Goal: Task Accomplishment & Management: Complete application form

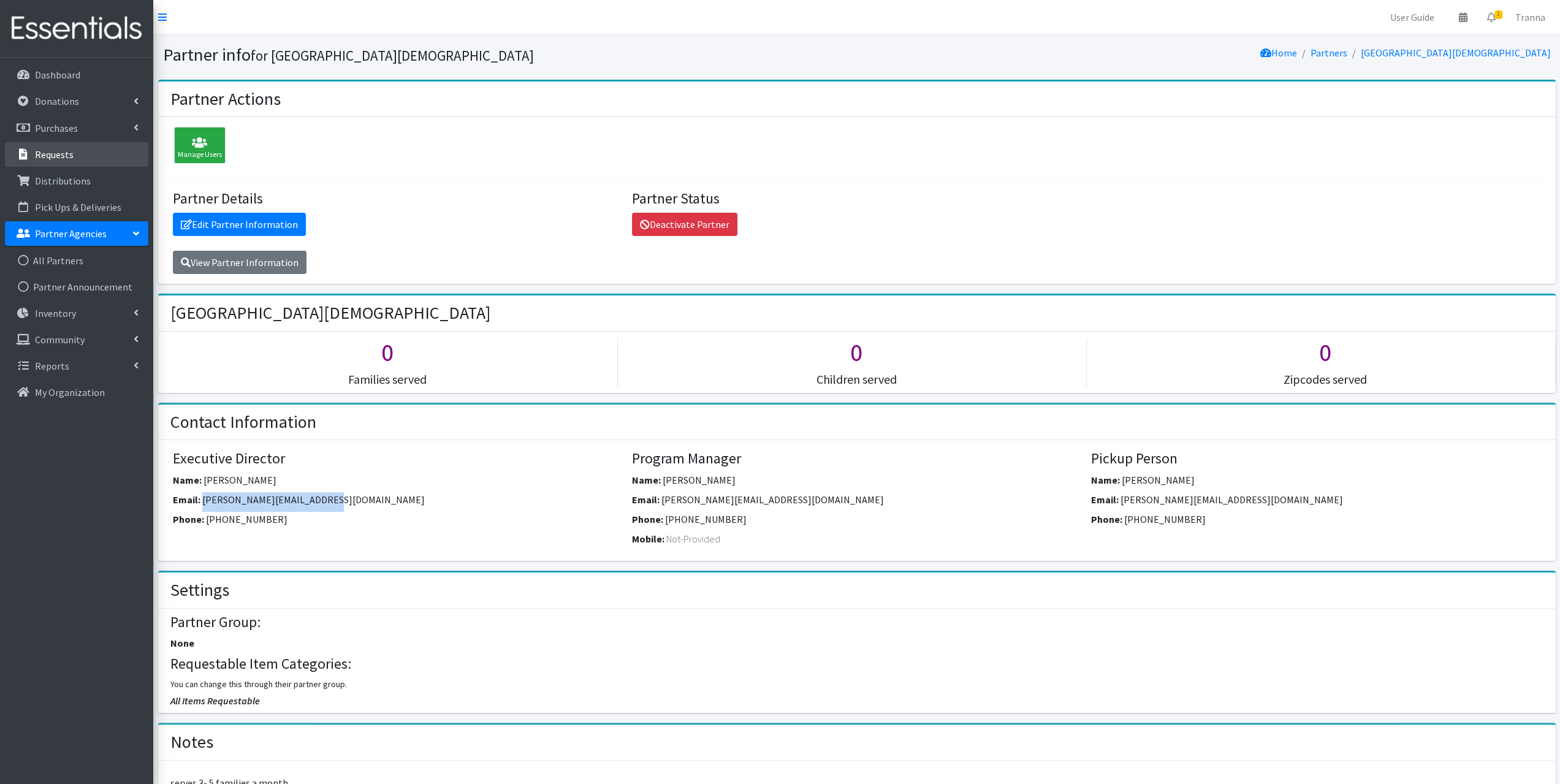
click at [65, 153] on p "Requests" at bounding box center [54, 154] width 39 height 13
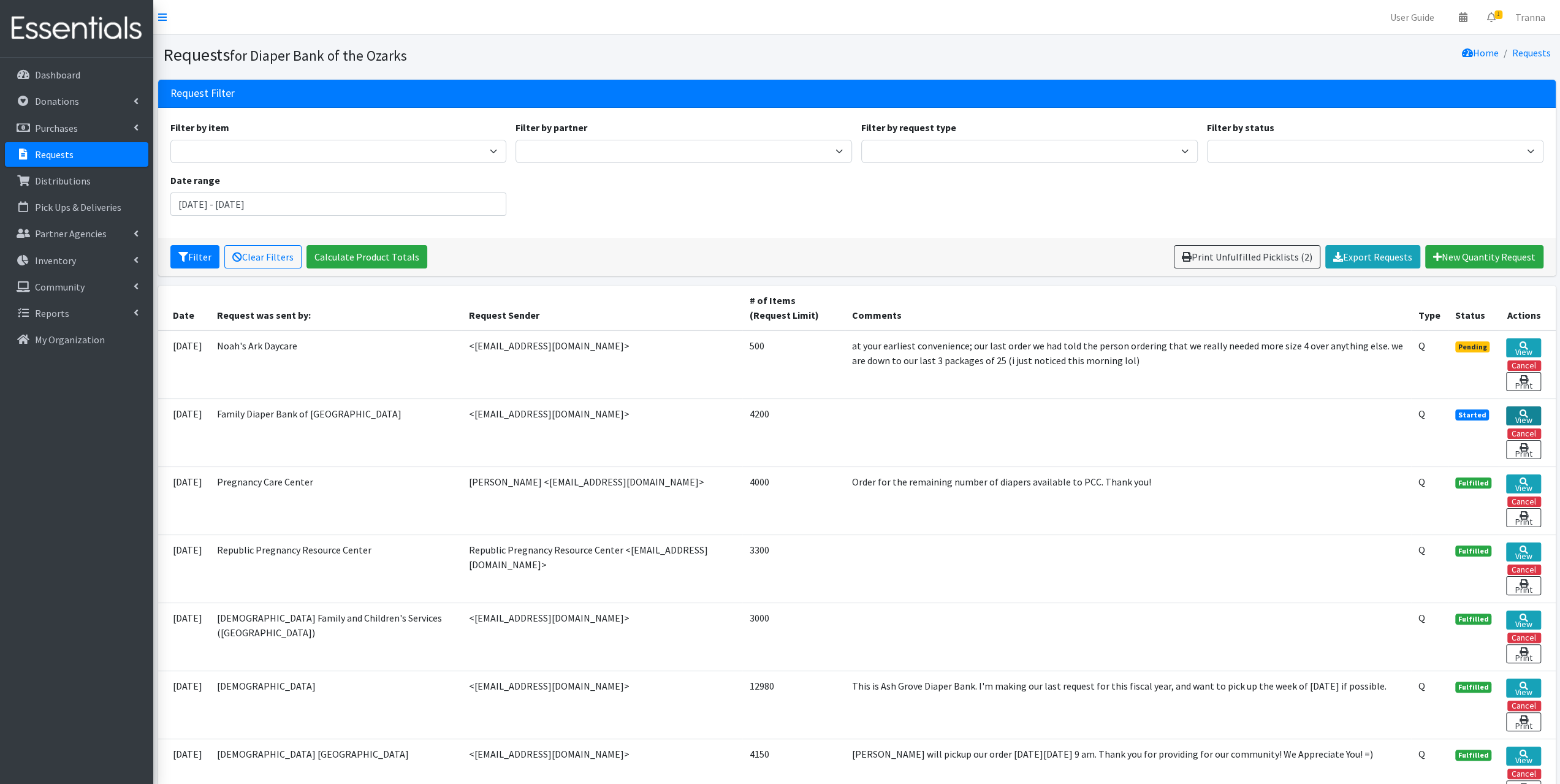
click at [1523, 417] on link "View" at bounding box center [1523, 416] width 34 height 19
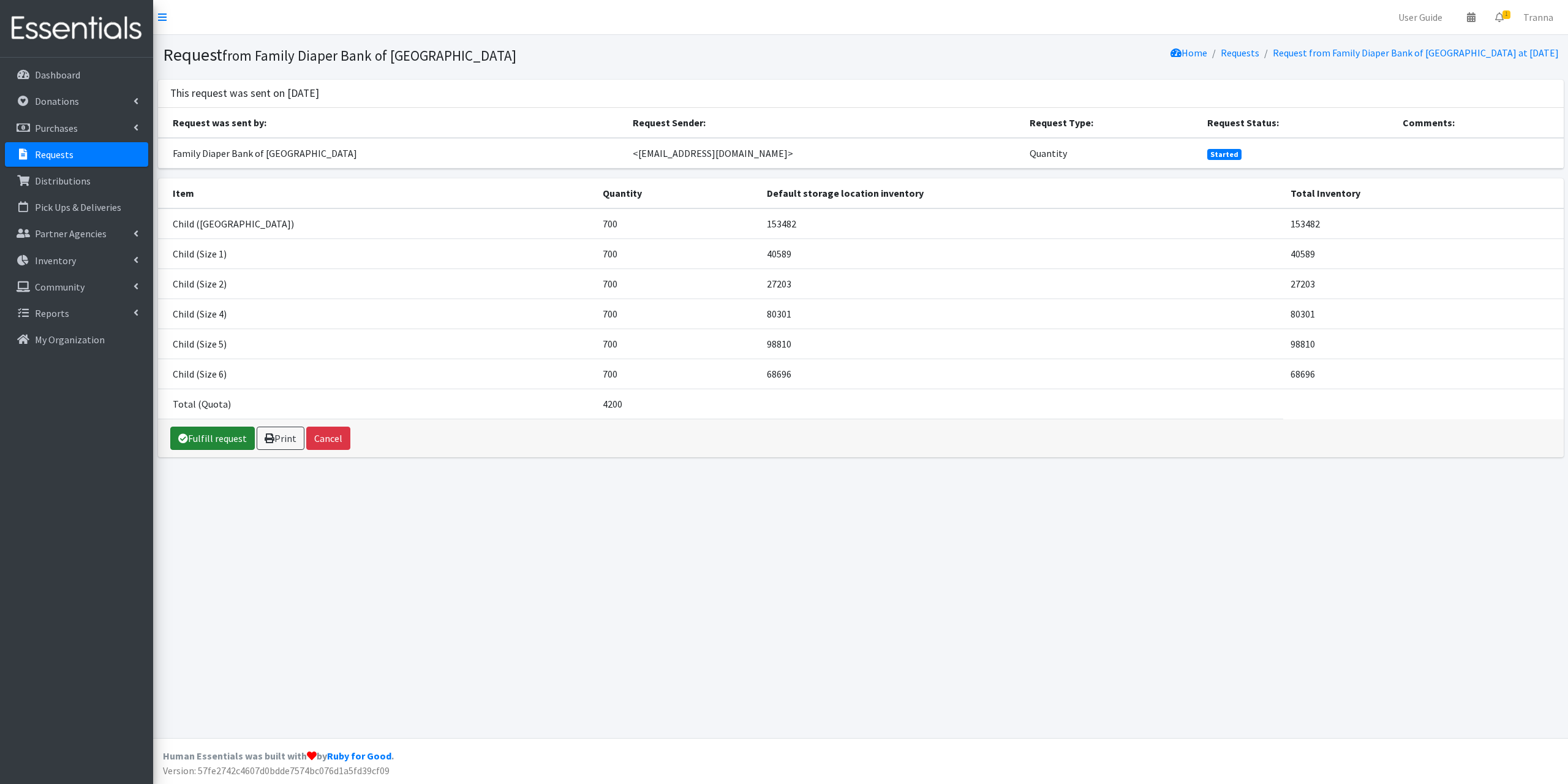
click at [229, 435] on link "Fulfill request" at bounding box center [213, 438] width 85 height 23
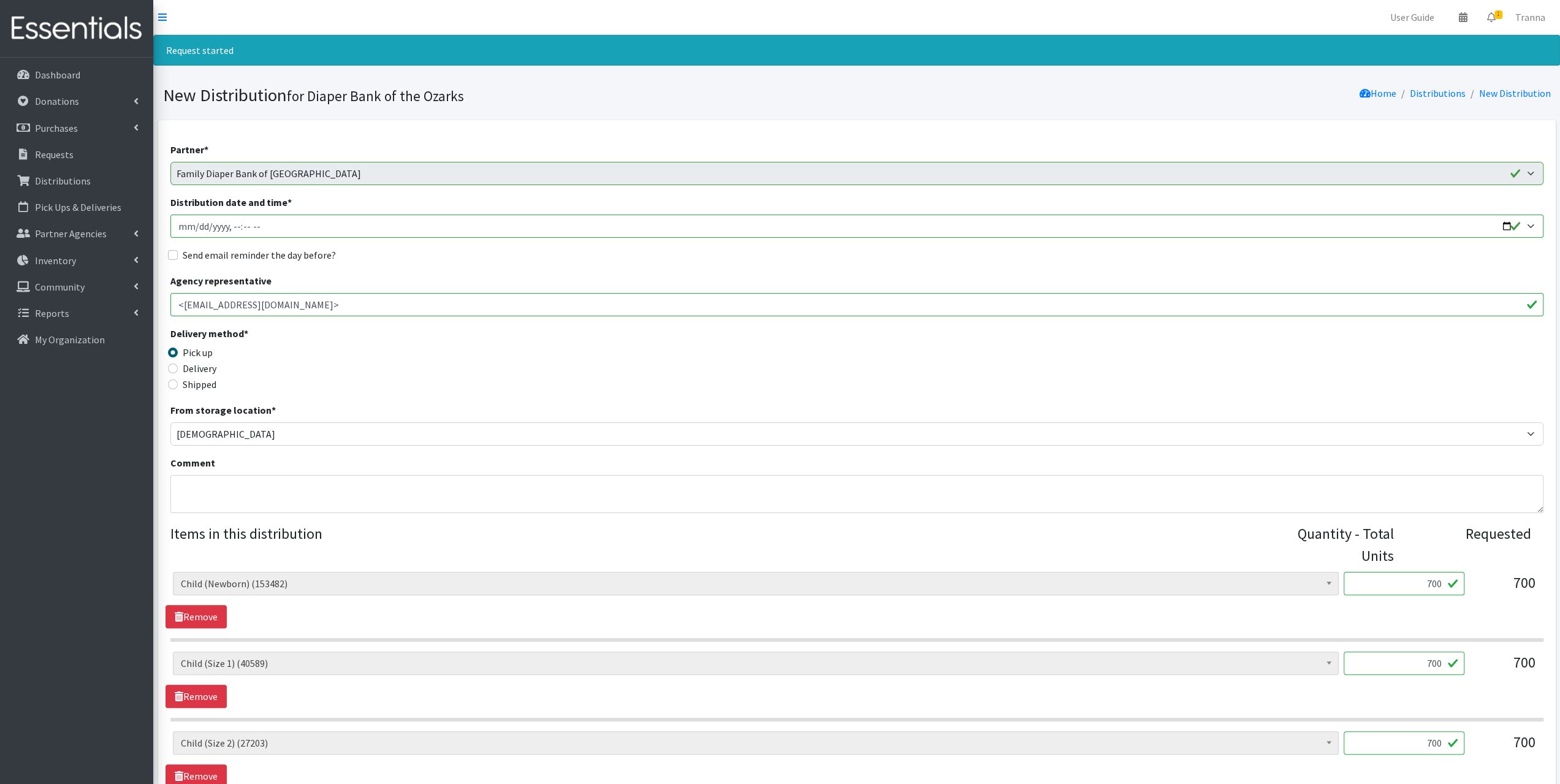
click at [1501, 223] on input "Distribution date and time *" at bounding box center [857, 225] width 1373 height 23
type input "2025-08-21T09:00"
click at [584, 265] on div "Partner * Abundant Blessings Ash Grove United Methodist Church Barton County He…" at bounding box center [857, 607] width 1373 height 931
click at [172, 248] on div "Send email reminder the day before?" at bounding box center [857, 255] width 1373 height 15
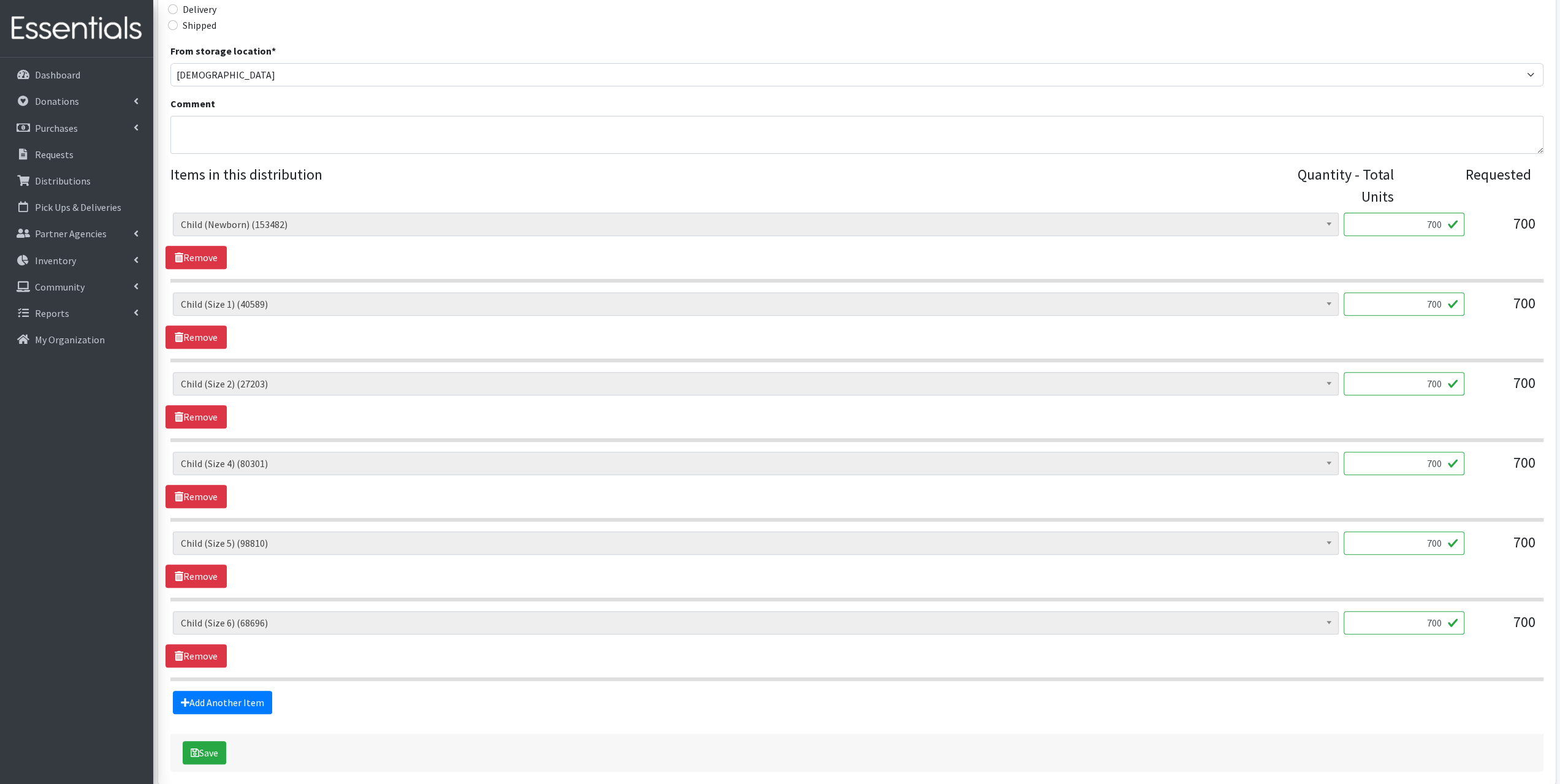
scroll to position [409, 0]
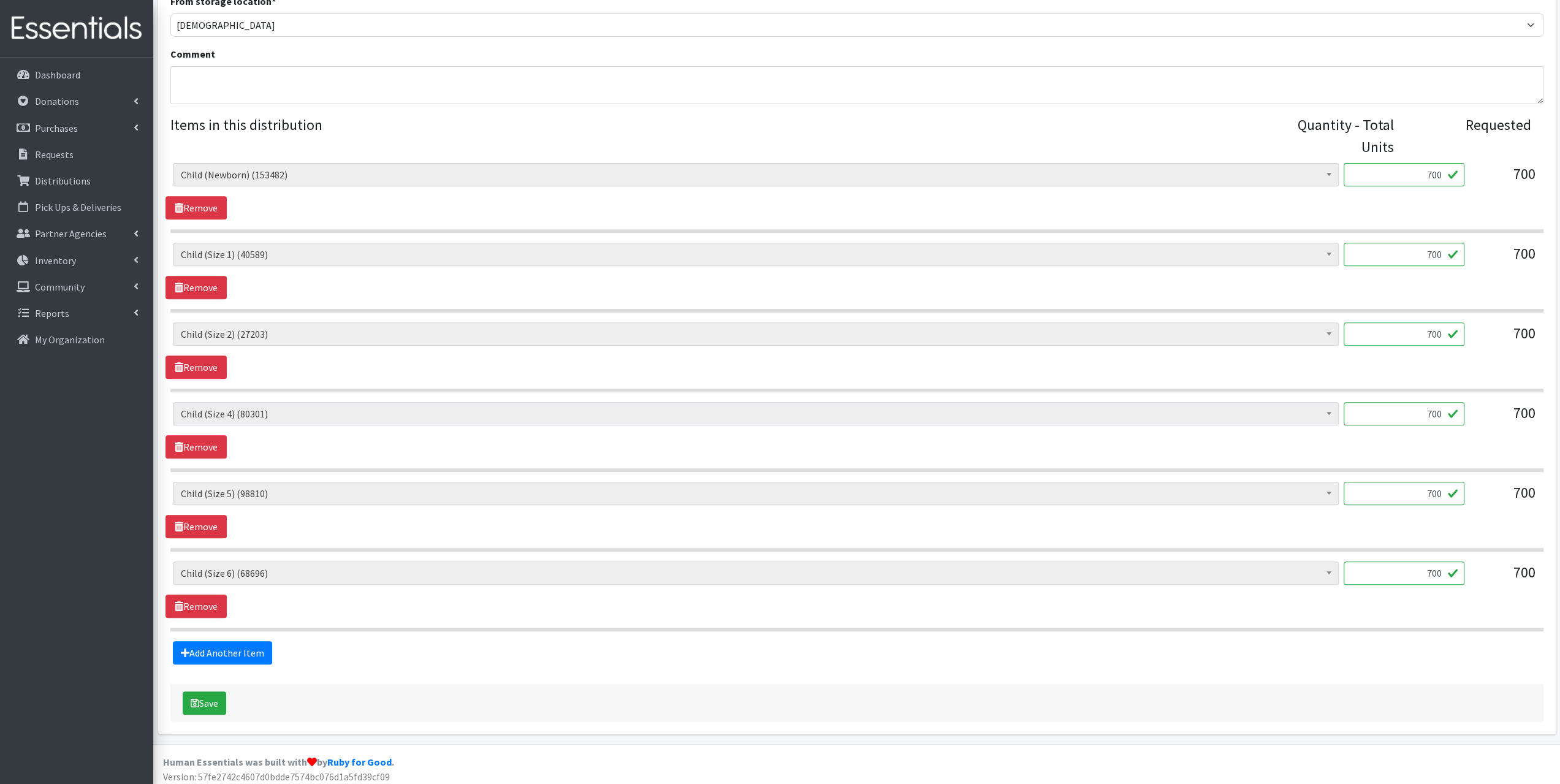
click at [1441, 567] on input "700" at bounding box center [1403, 573] width 121 height 23
type input "7"
type input "675"
click at [1442, 490] on input "700" at bounding box center [1403, 493] width 121 height 23
type input "7"
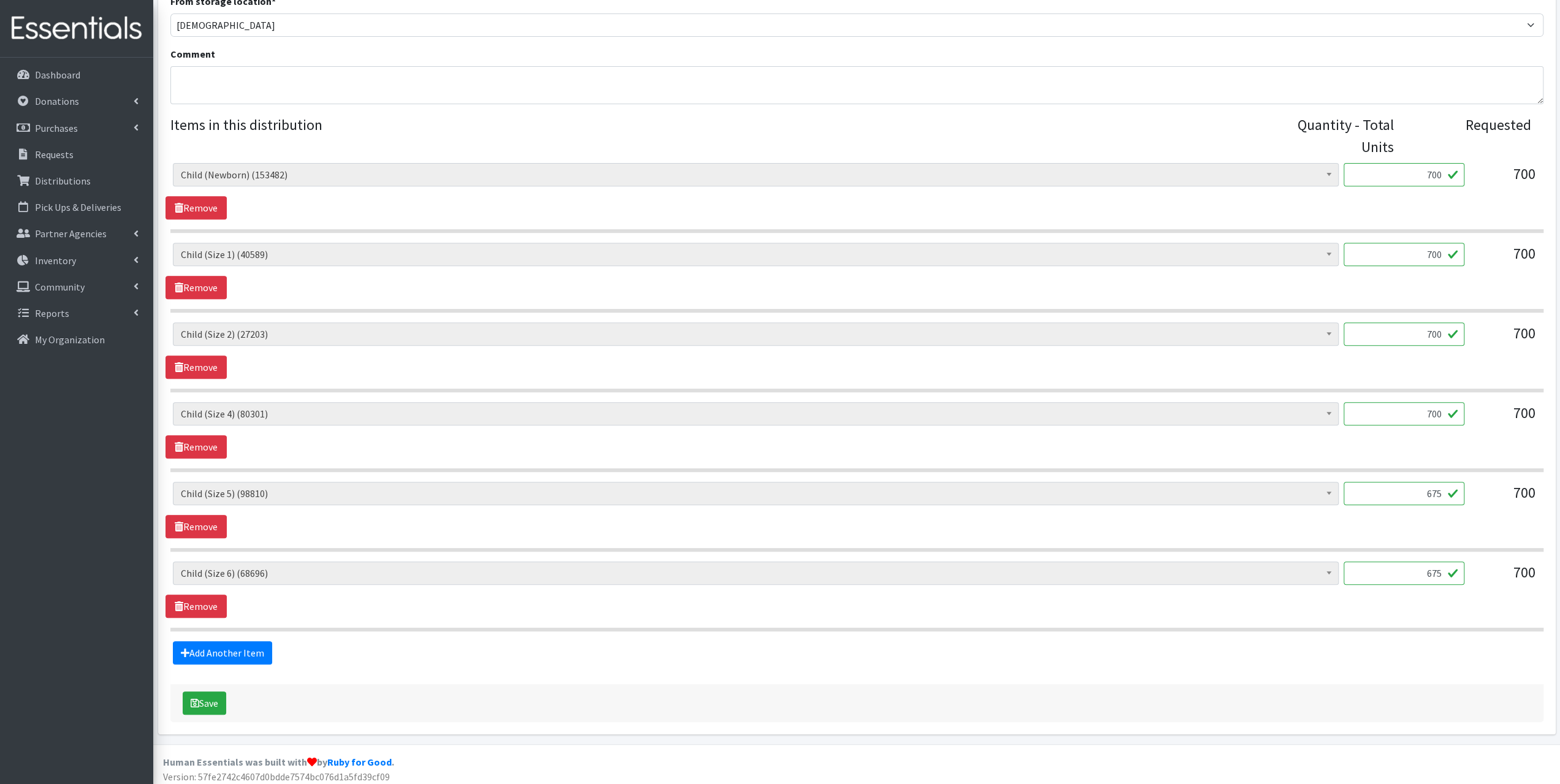
type input "675"
click at [1441, 414] on input "700" at bounding box center [1403, 413] width 121 height 23
type input "7"
type input "675"
click at [218, 696] on button "Save" at bounding box center [204, 702] width 44 height 23
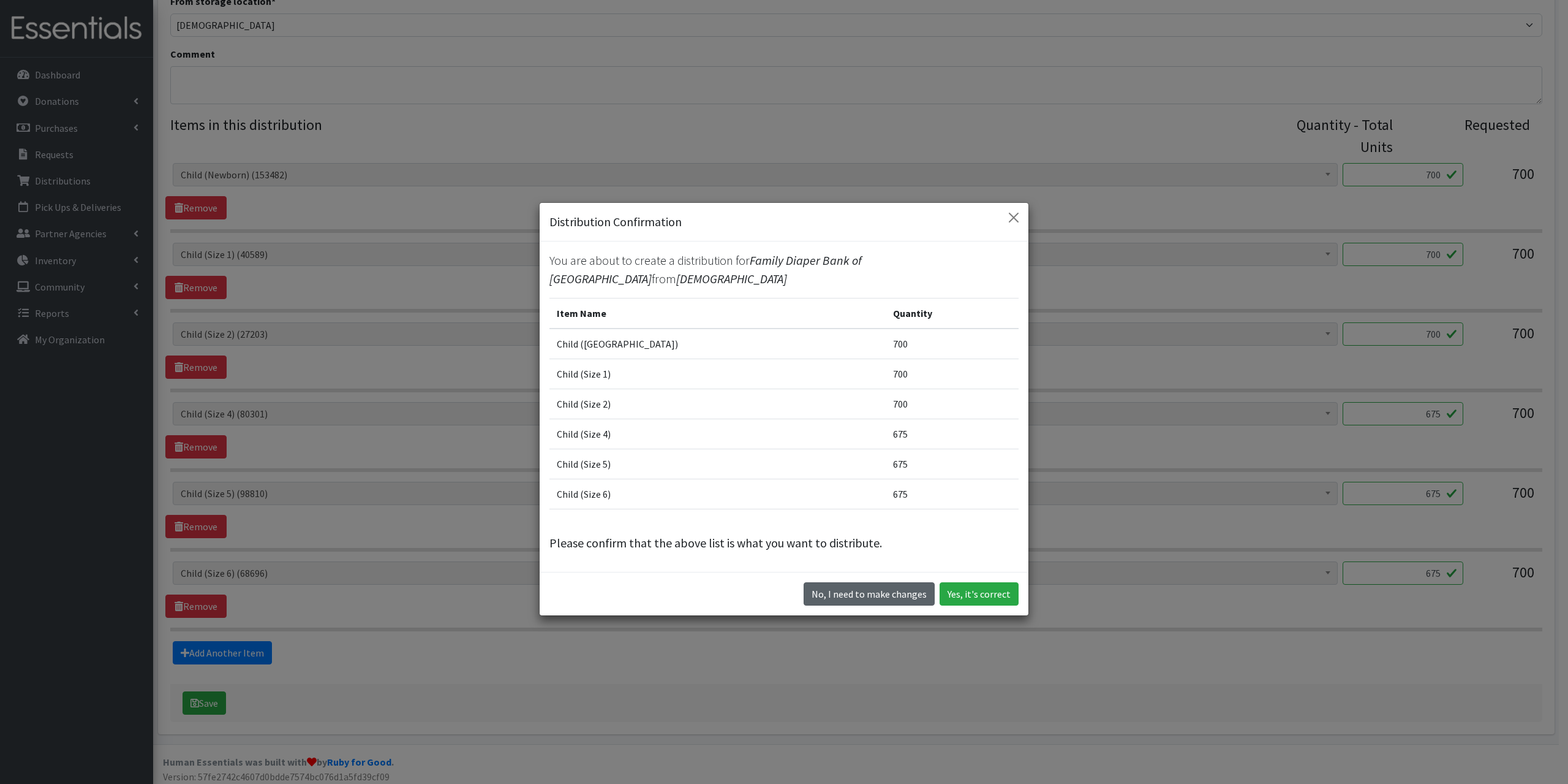
click at [893, 595] on button "No, I need to make changes" at bounding box center [869, 593] width 131 height 23
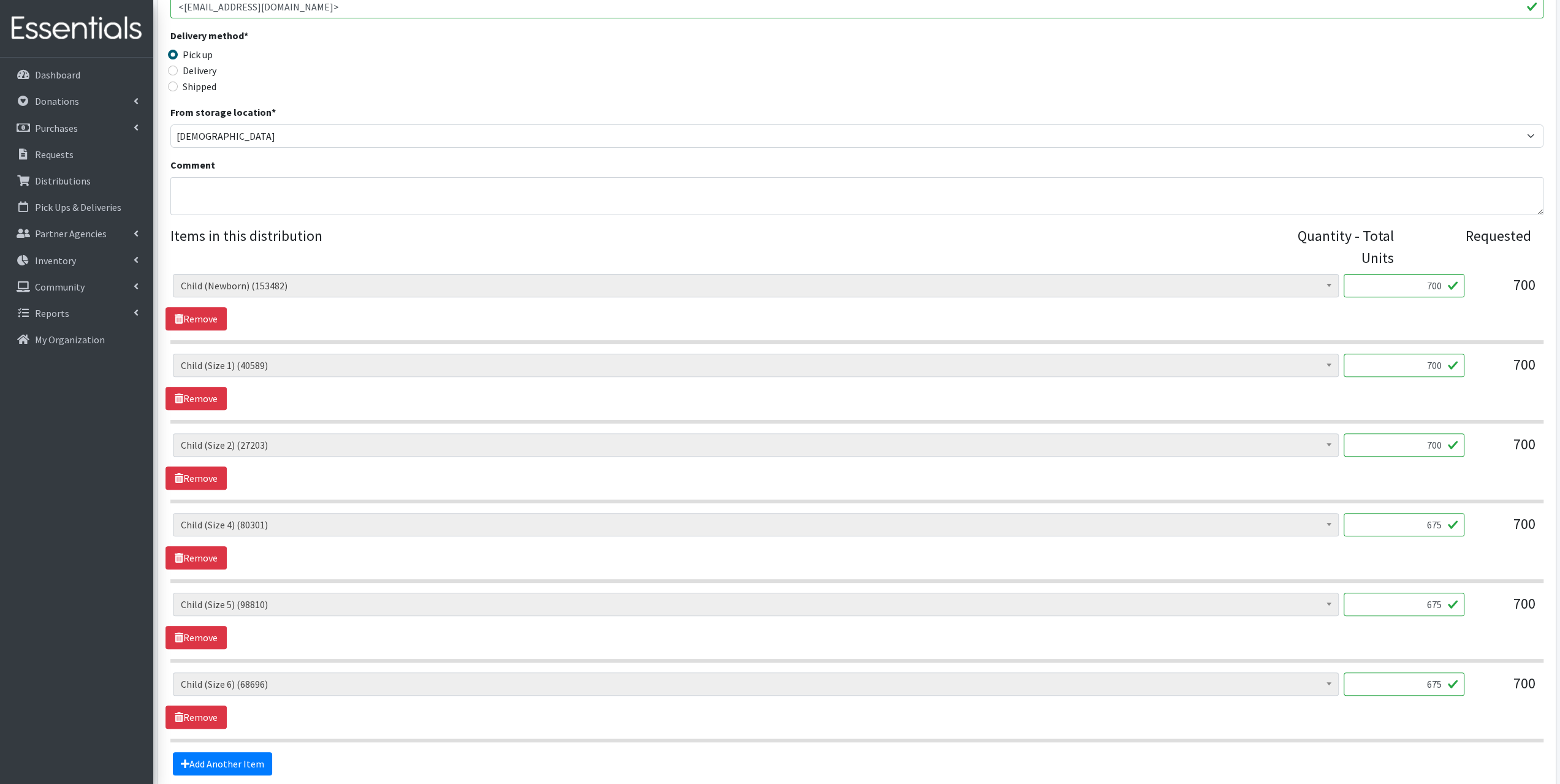
scroll to position [286, 0]
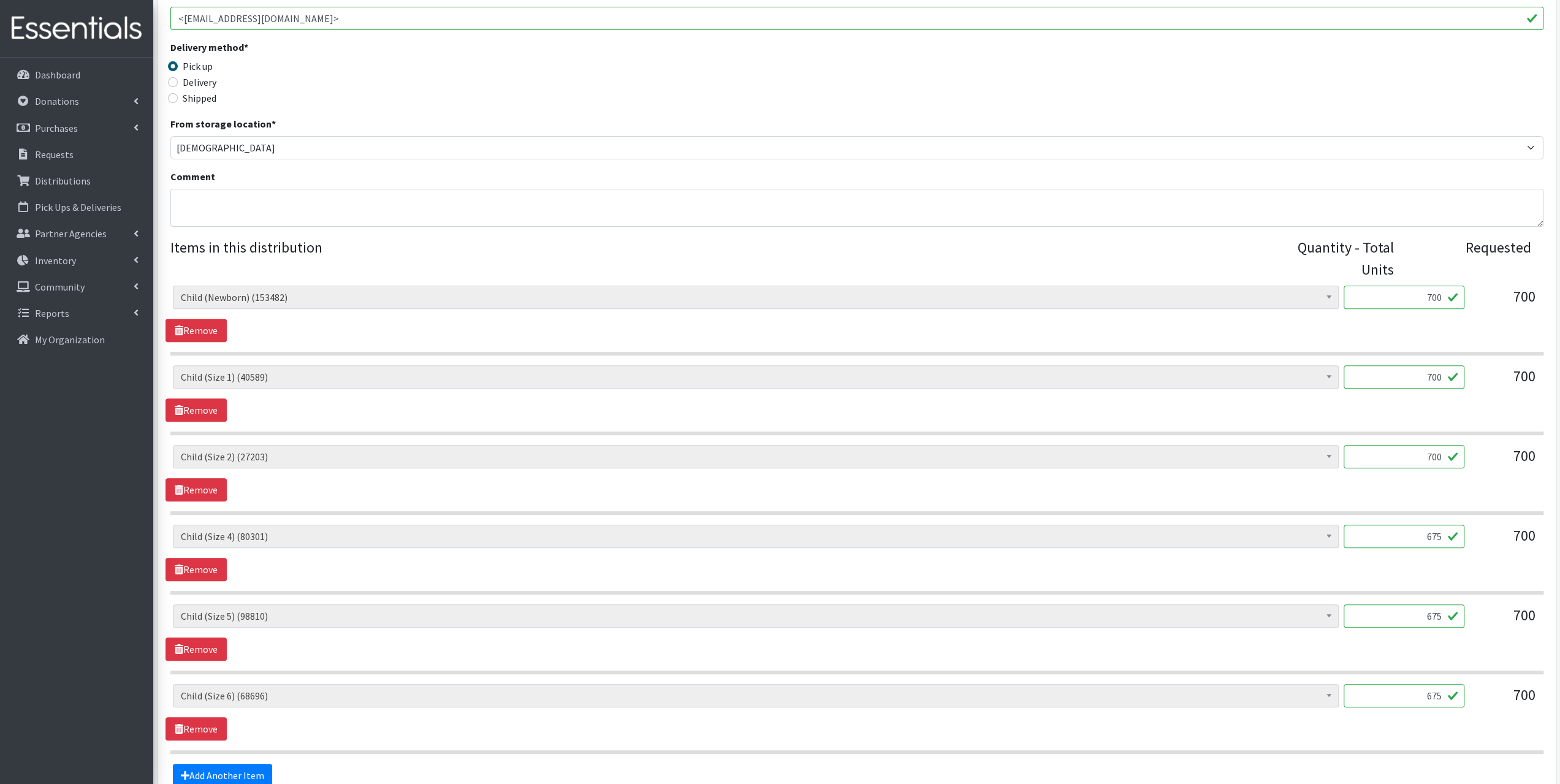
click at [1444, 298] on input "700" at bounding box center [1403, 297] width 121 height 23
type input "7"
type input "625"
click at [1441, 378] on input "700" at bounding box center [1403, 376] width 121 height 23
type input "7"
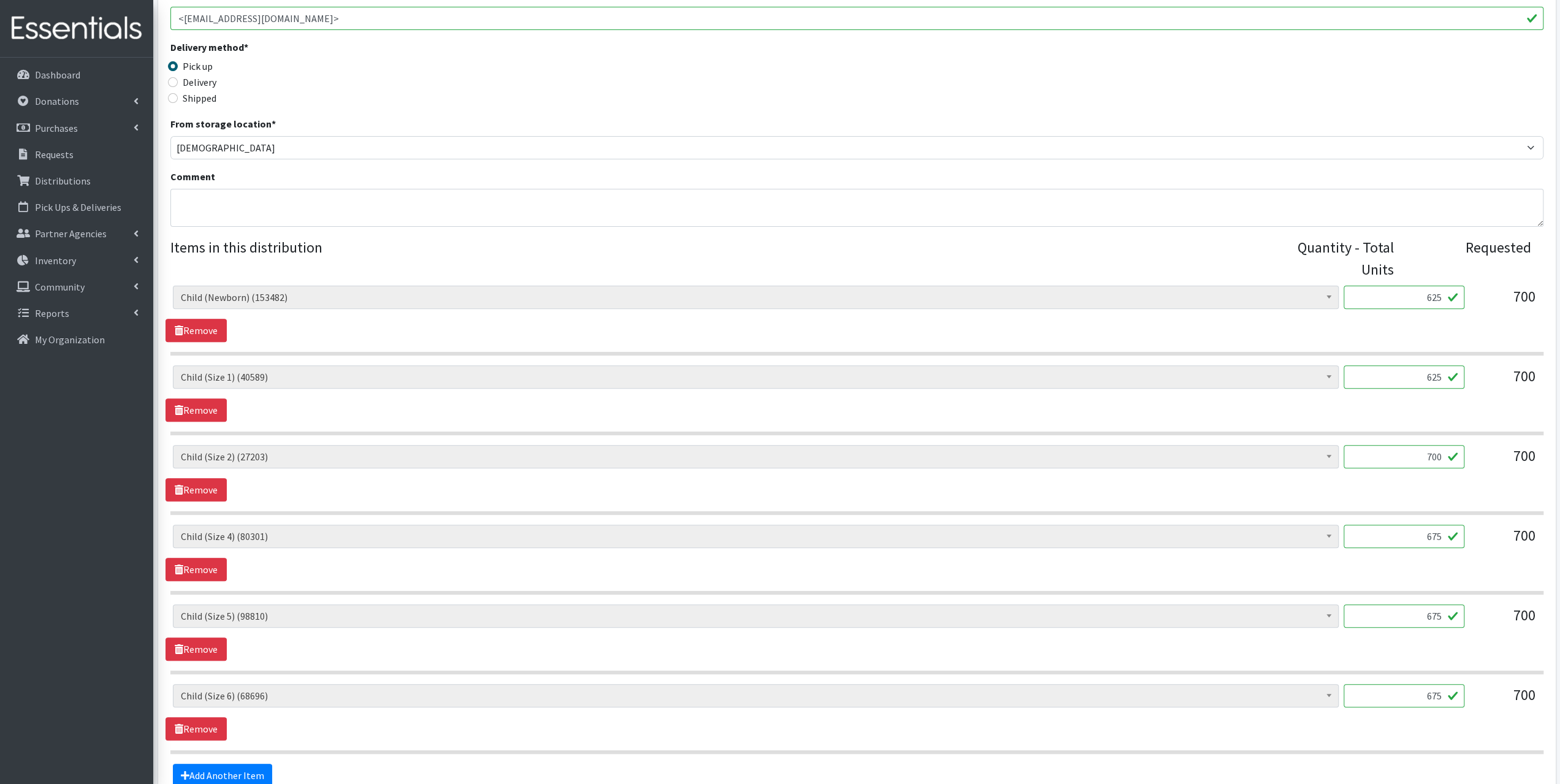
type input "625"
click at [1441, 454] on input "700" at bounding box center [1403, 456] width 121 height 23
type input "7"
type input "625"
click at [1432, 531] on input "675" at bounding box center [1403, 536] width 121 height 23
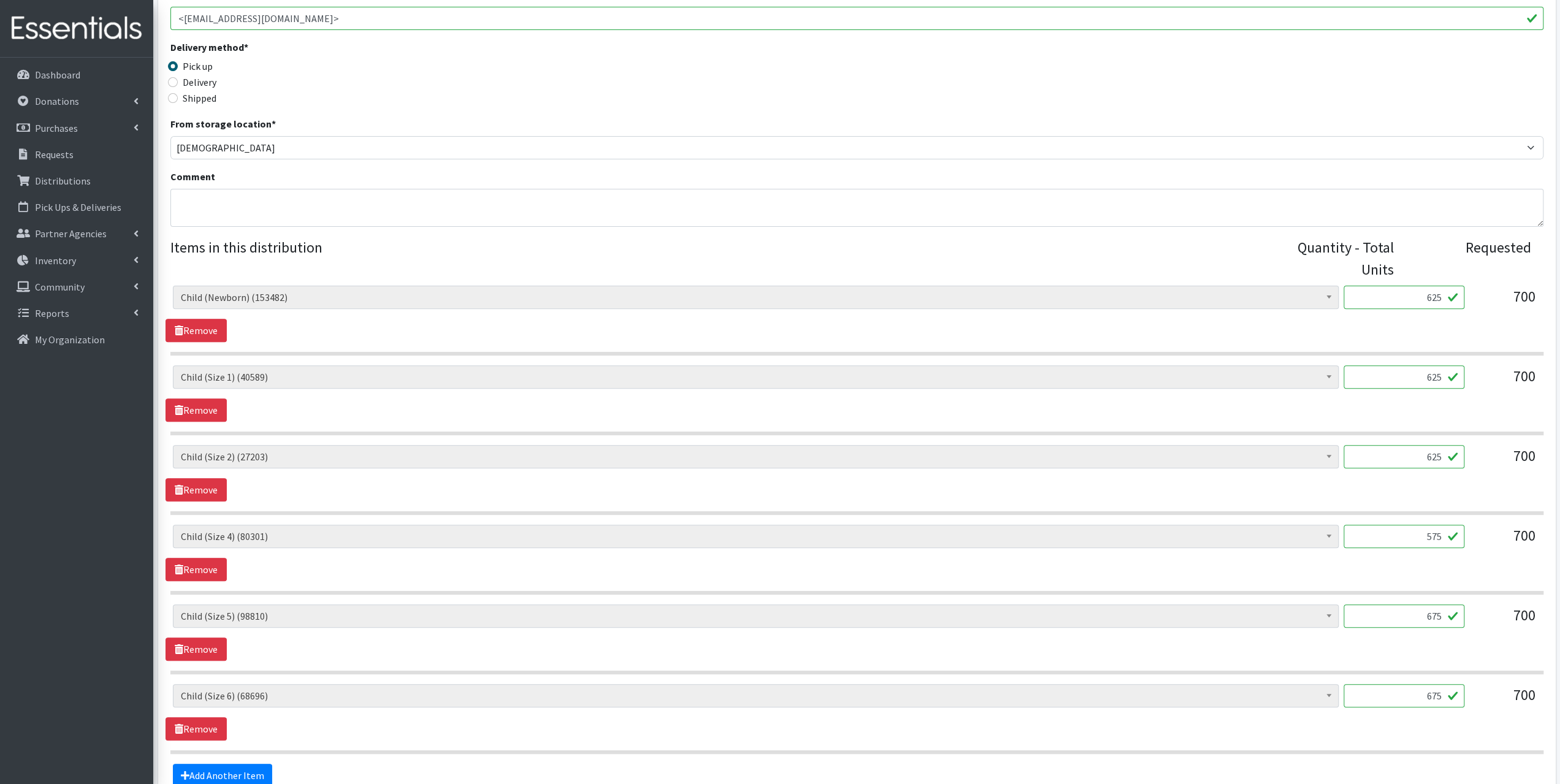
type input "575"
click at [1431, 613] on input "675" at bounding box center [1403, 616] width 121 height 23
type input "575"
click at [1432, 690] on input "675" at bounding box center [1403, 695] width 121 height 23
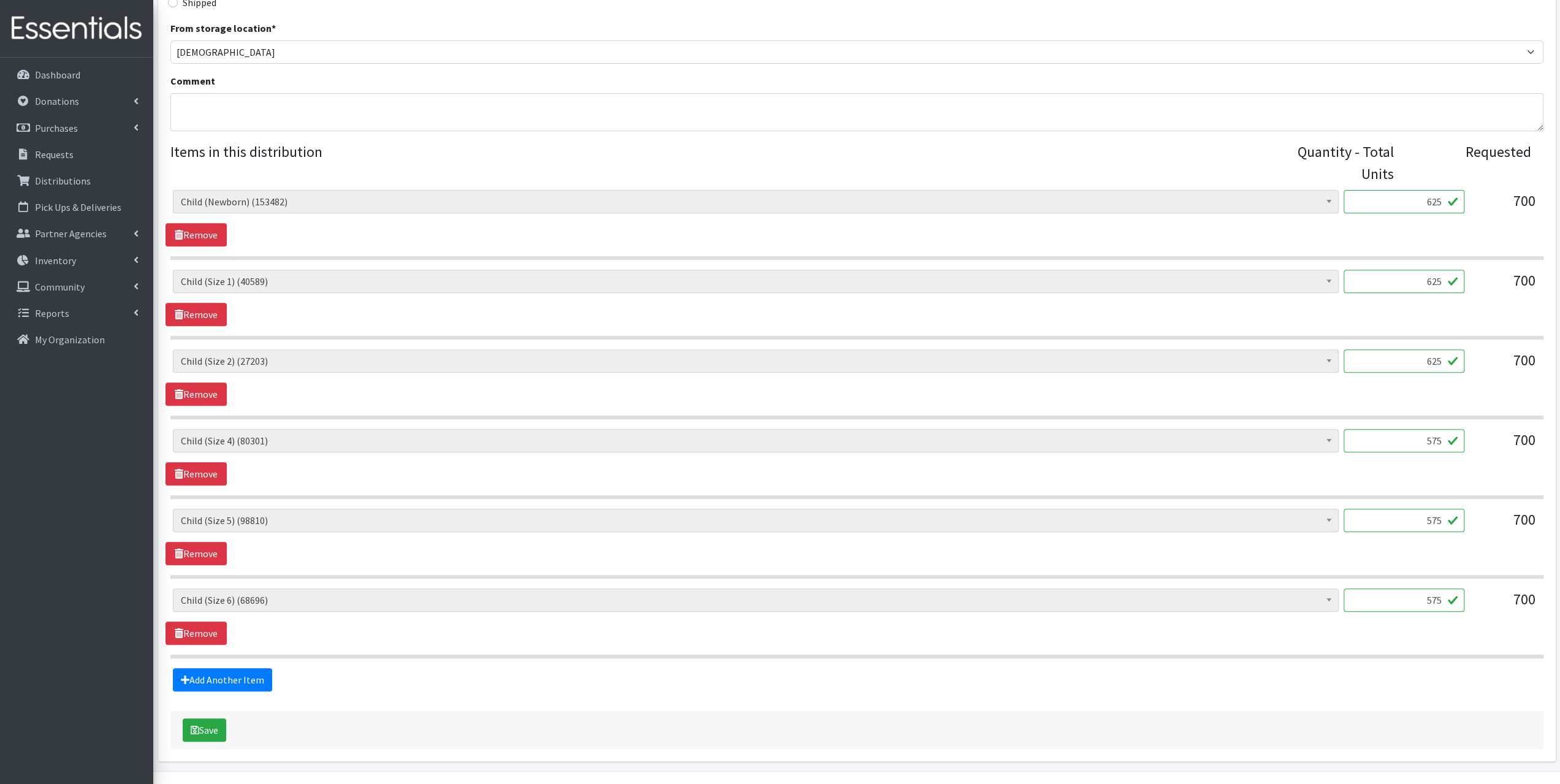
scroll to position [409, 0]
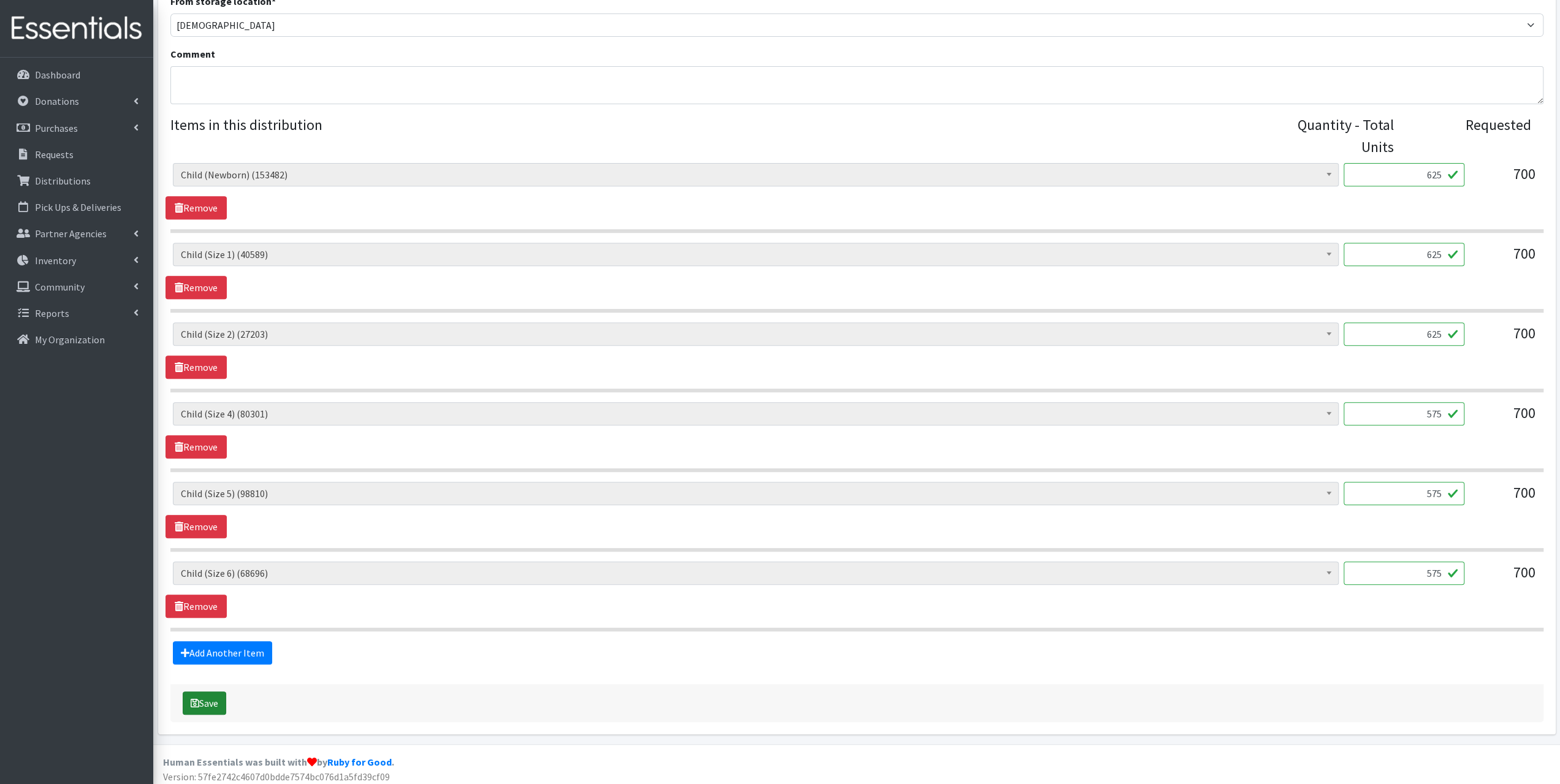
type input "575"
click at [197, 699] on icon "submit" at bounding box center [195, 702] width 9 height 10
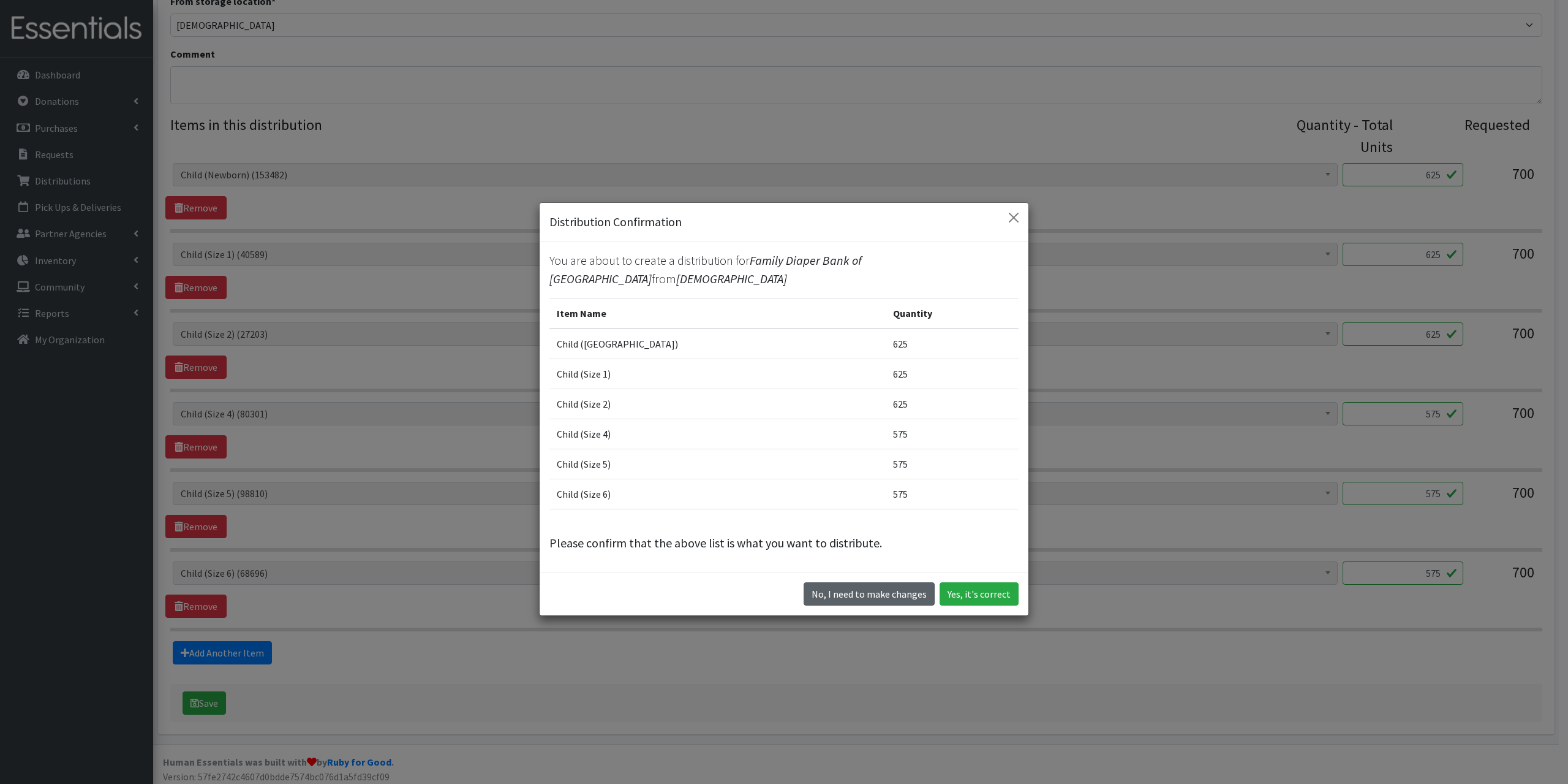
click at [880, 591] on button "No, I need to make changes" at bounding box center [869, 593] width 131 height 23
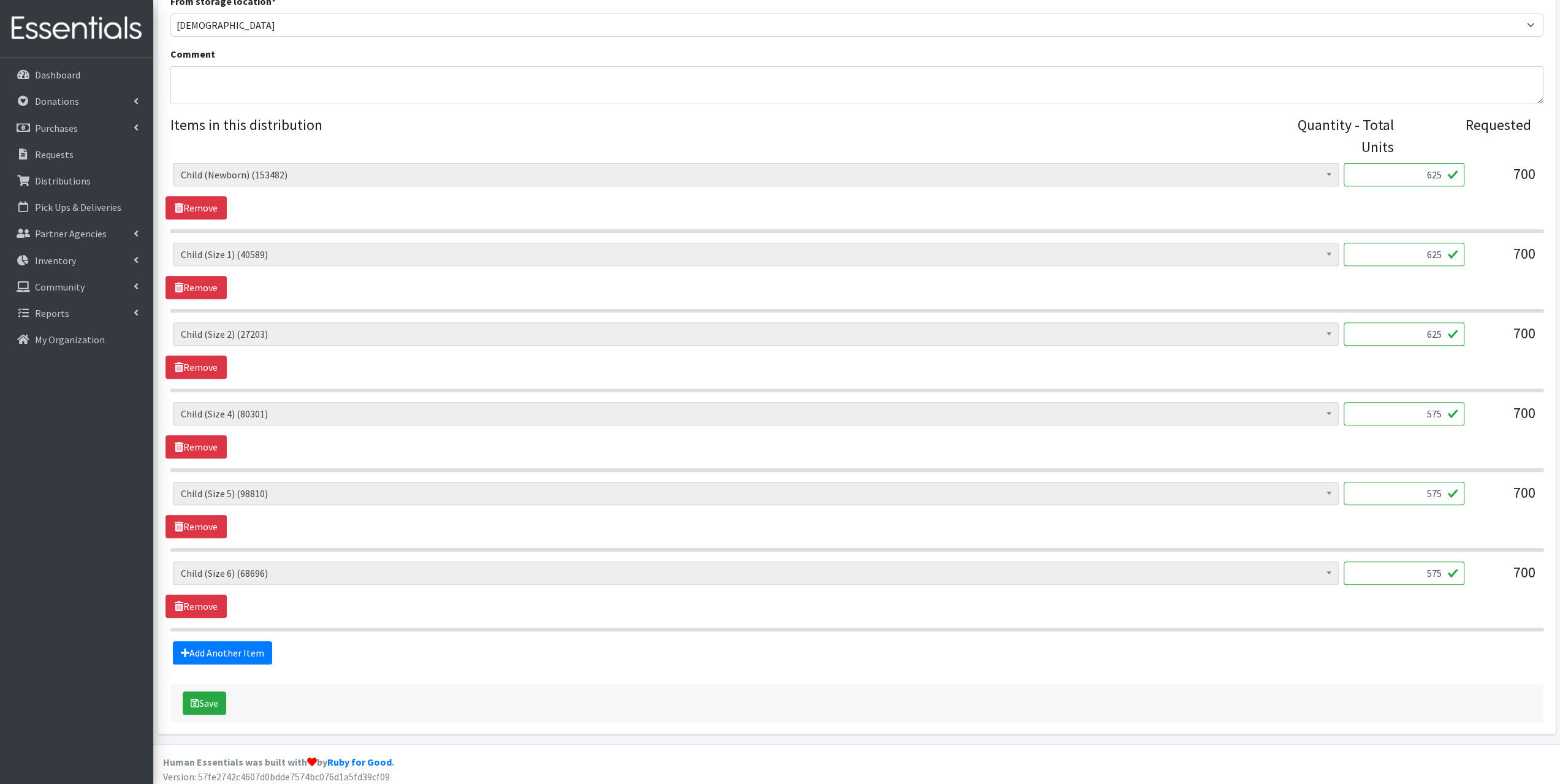
click at [1441, 170] on input "625" at bounding box center [1403, 174] width 121 height 23
type input "6"
type input "550"
click at [1443, 249] on input "625" at bounding box center [1403, 254] width 121 height 23
type input "6"
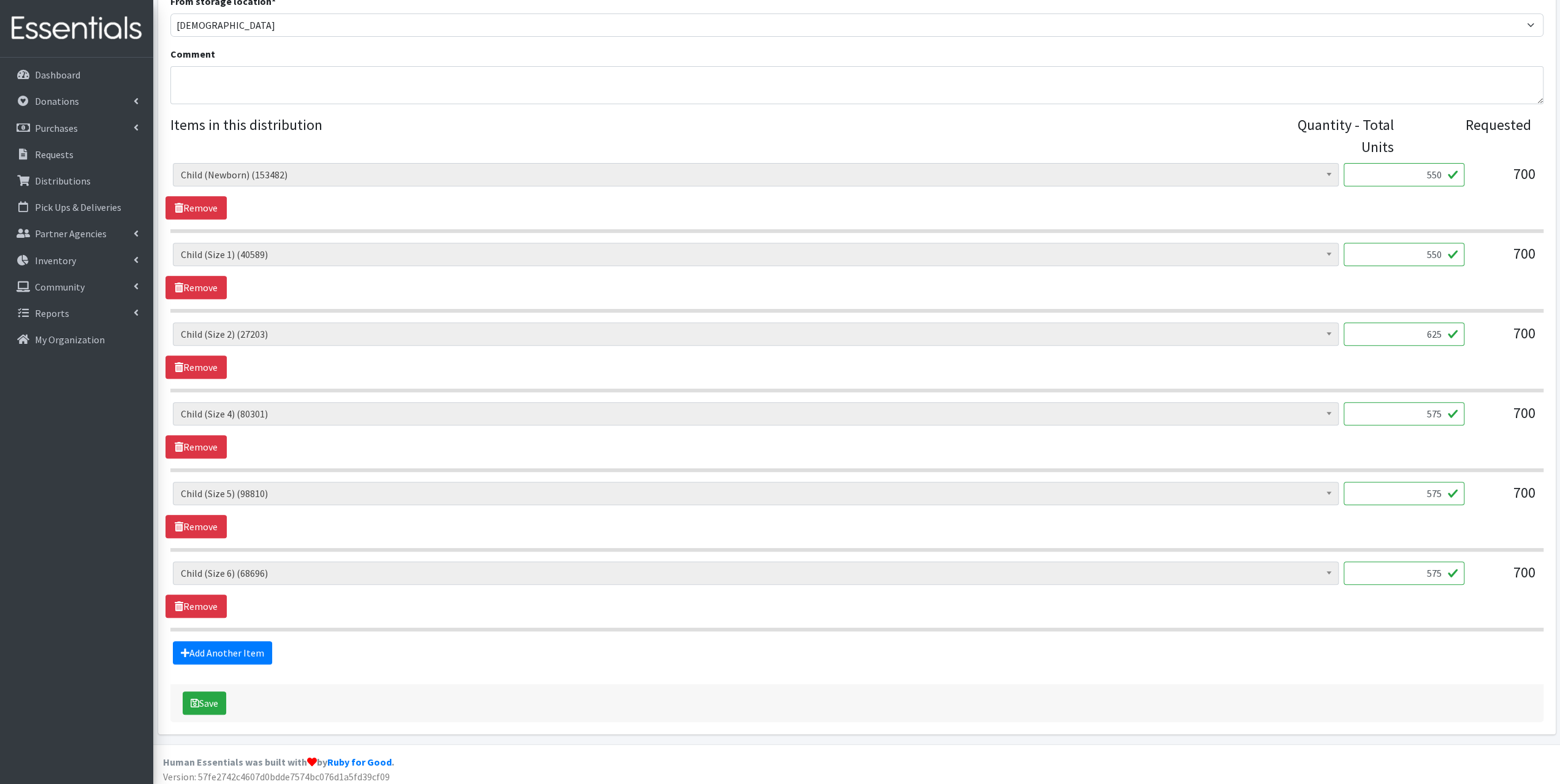
type input "550"
click at [1440, 326] on input "625" at bounding box center [1403, 334] width 121 height 23
type input "6"
type input "550"
click at [1436, 409] on input "575" at bounding box center [1403, 413] width 121 height 23
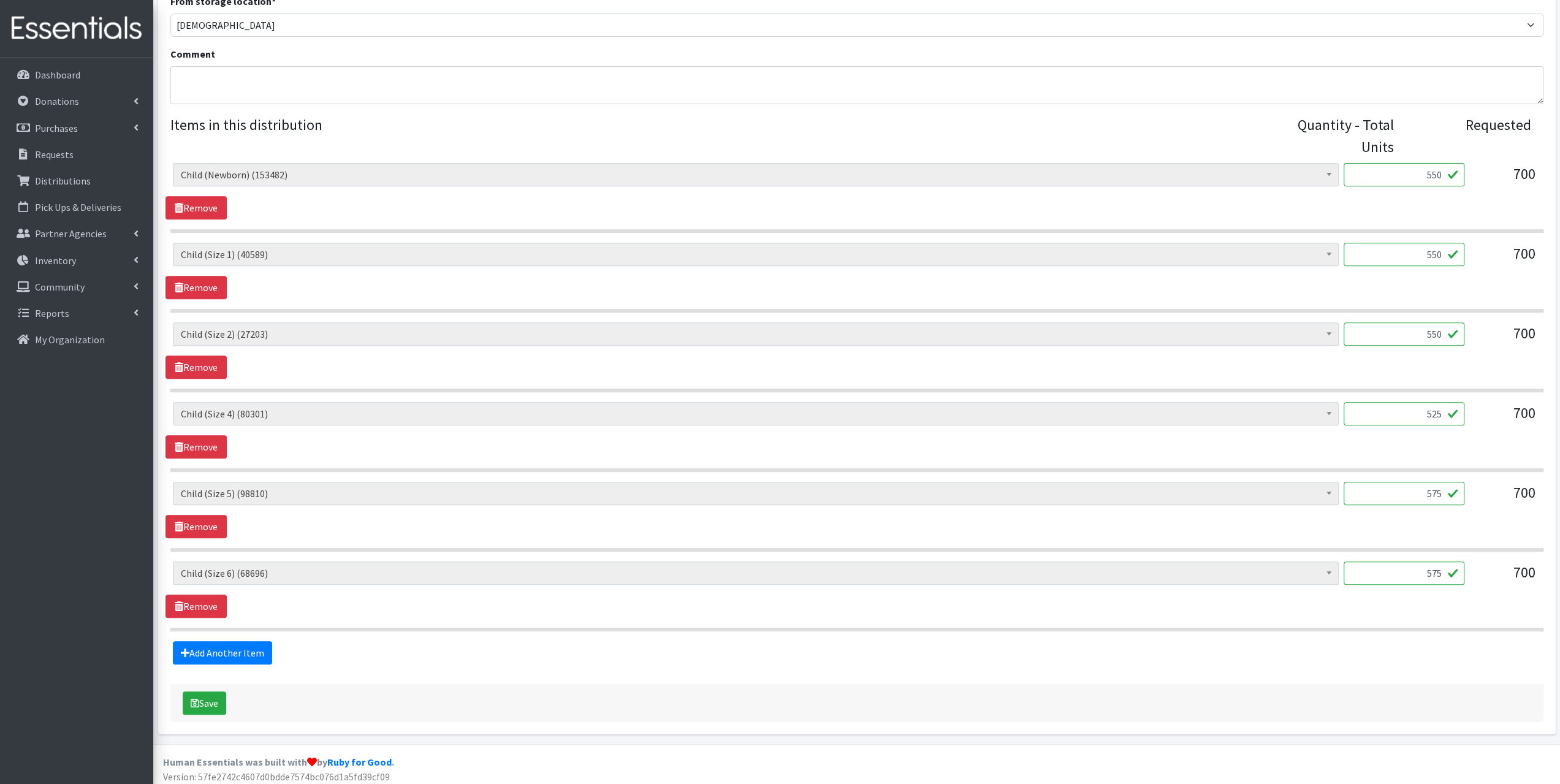
type input "525"
click at [1438, 487] on input "575" at bounding box center [1403, 493] width 121 height 23
type input "525"
click at [1437, 570] on input "575" at bounding box center [1403, 573] width 121 height 23
type input "525"
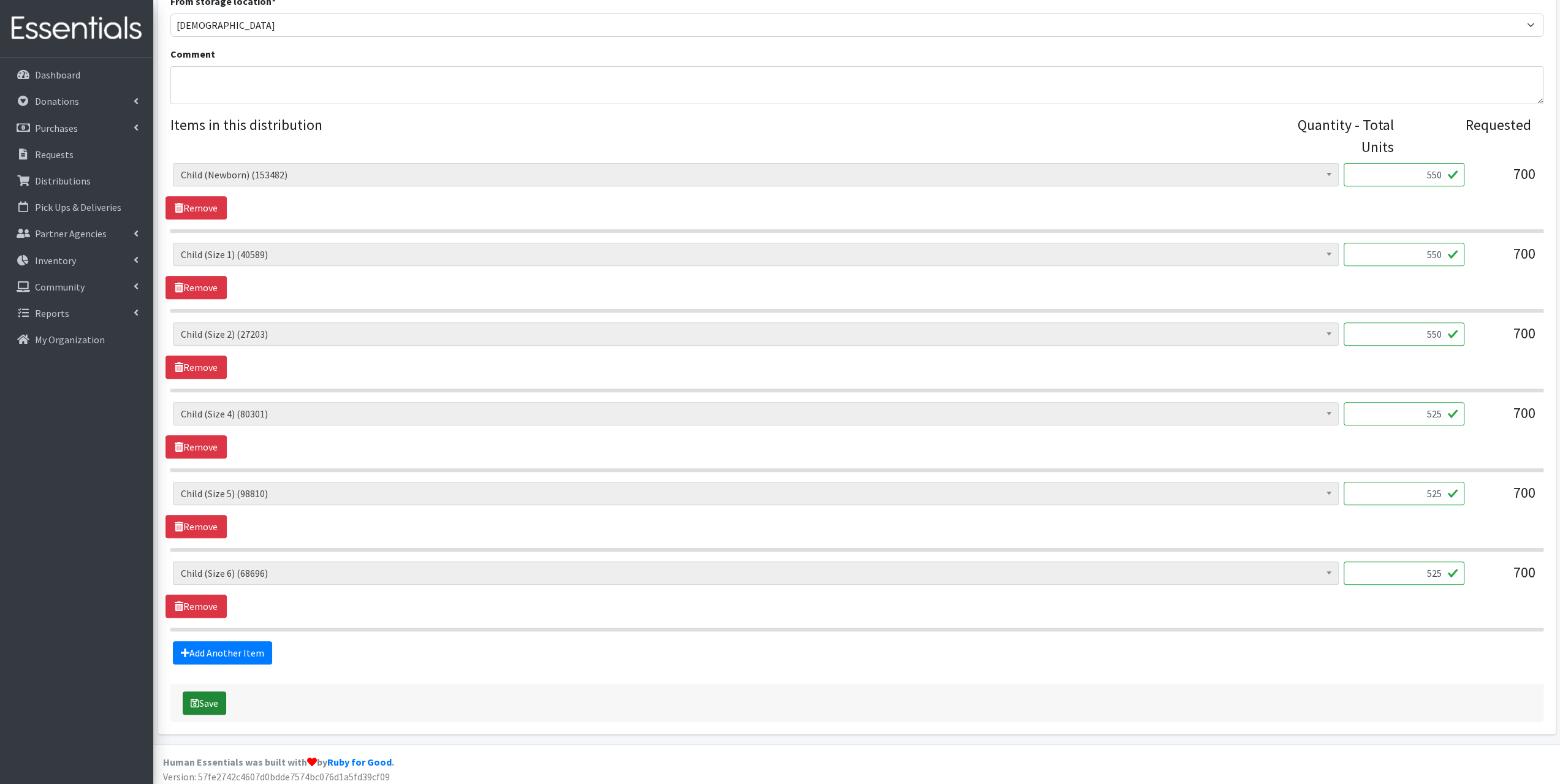
click at [208, 701] on button "Save" at bounding box center [204, 702] width 44 height 23
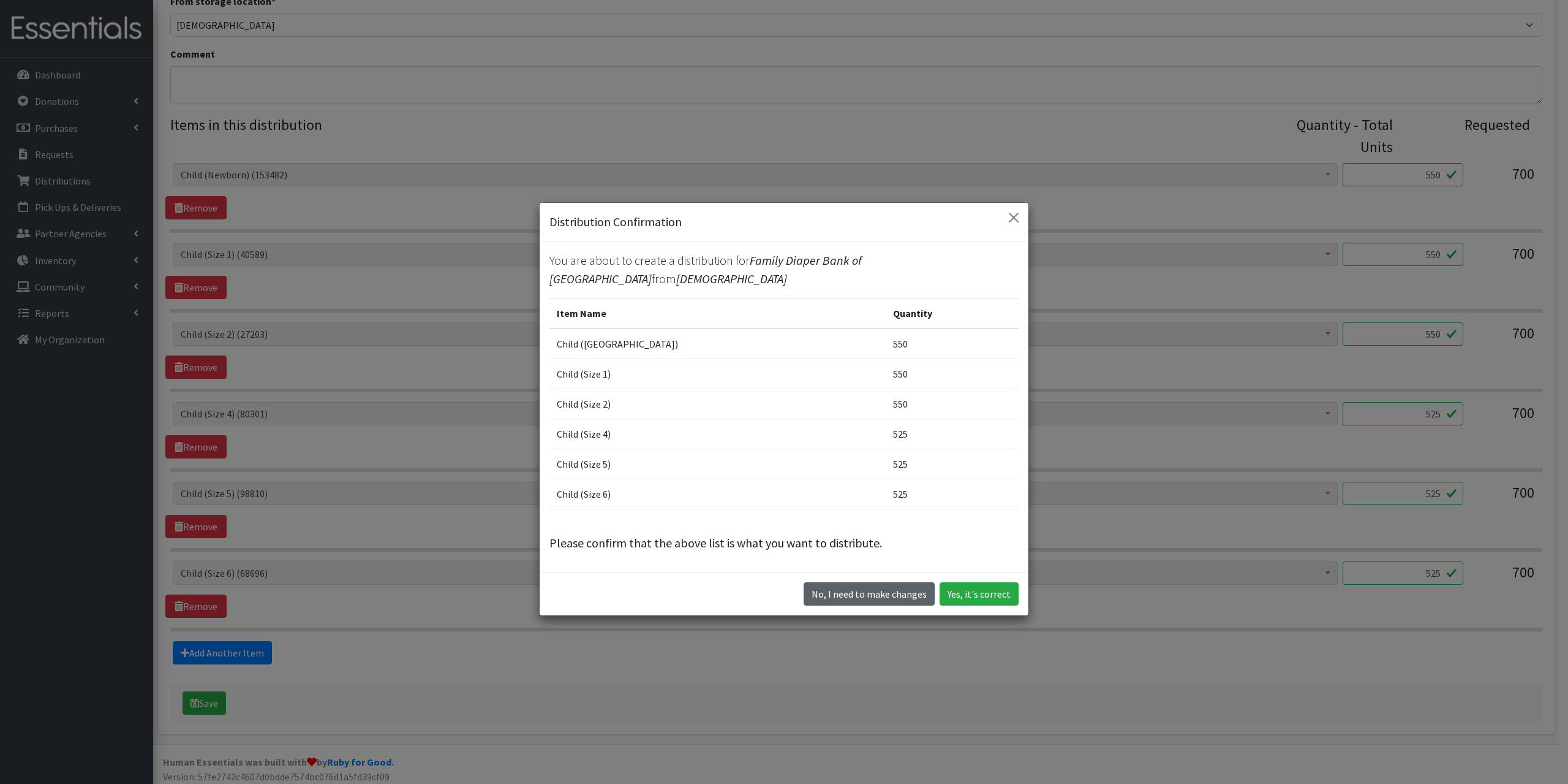
click at [861, 594] on button "No, I need to make changes" at bounding box center [869, 593] width 131 height 23
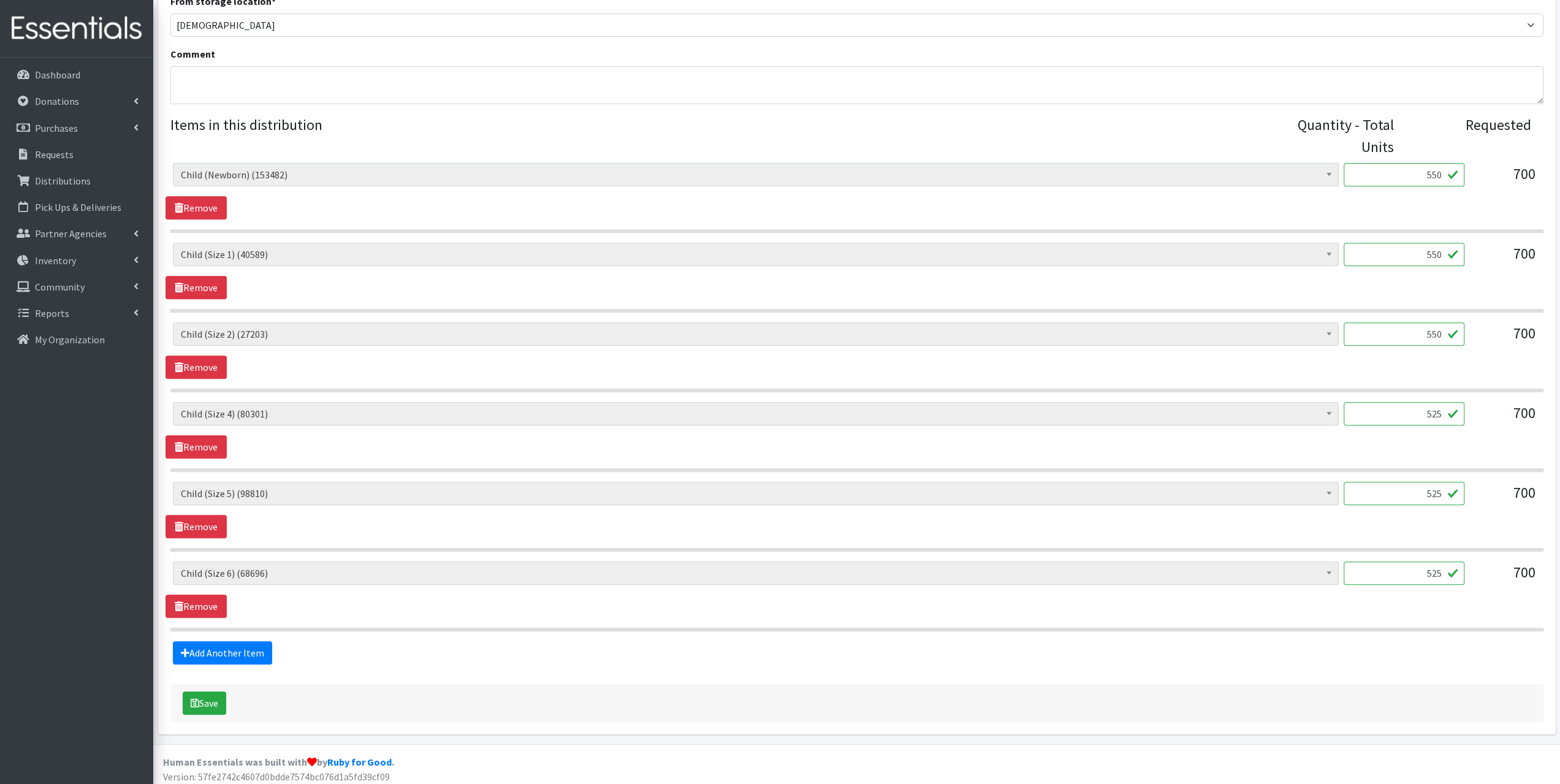
click at [1441, 175] on input "550" at bounding box center [1403, 174] width 121 height 23
type input "575"
click at [1441, 252] on input "550" at bounding box center [1403, 254] width 121 height 23
type input "575"
click at [1442, 332] on input "550" at bounding box center [1403, 334] width 121 height 23
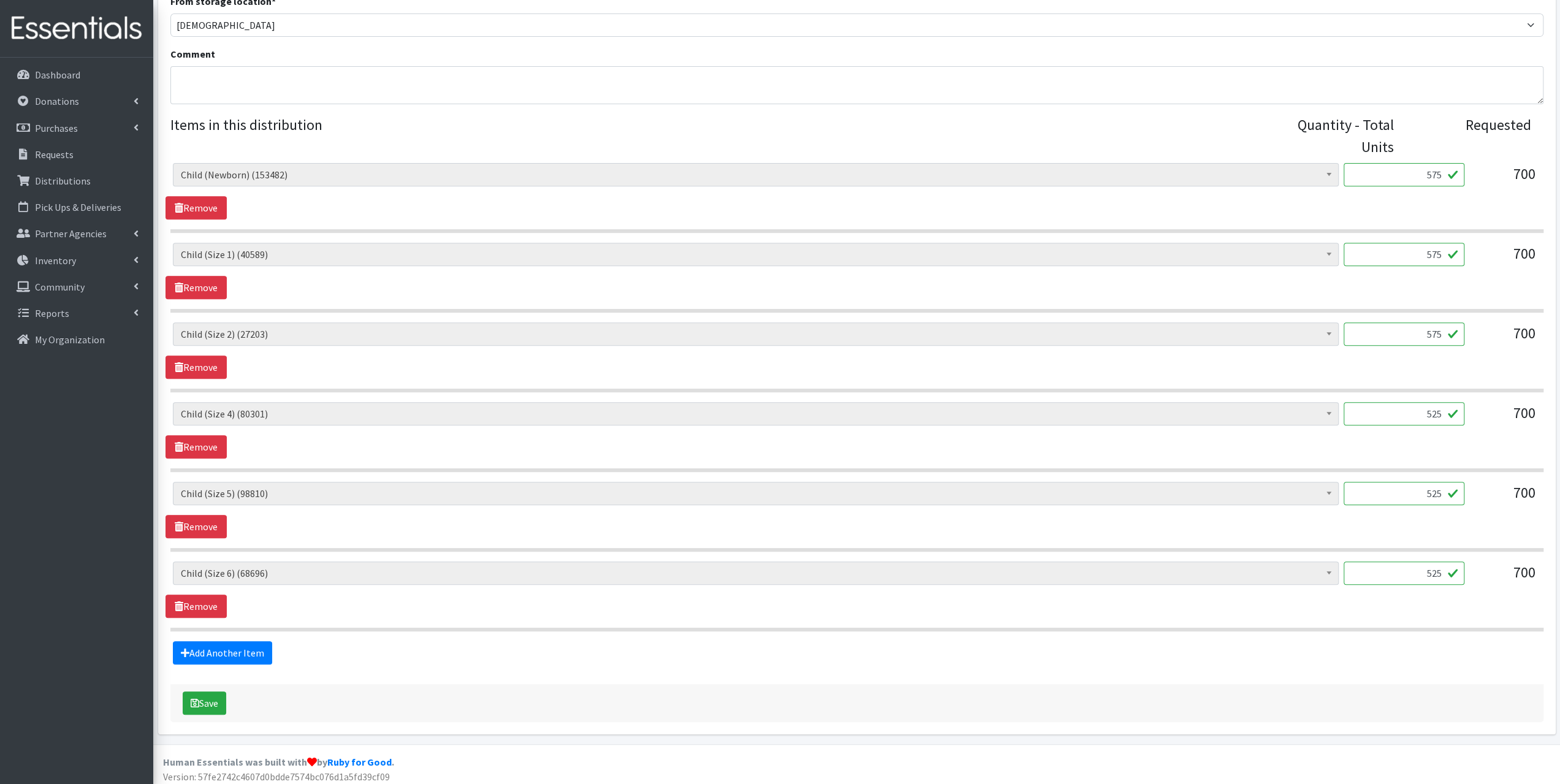
type input "575"
click at [1444, 409] on input "525" at bounding box center [1403, 413] width 121 height 23
type input "550"
click at [1443, 489] on input "525" at bounding box center [1403, 493] width 121 height 23
type input "550"
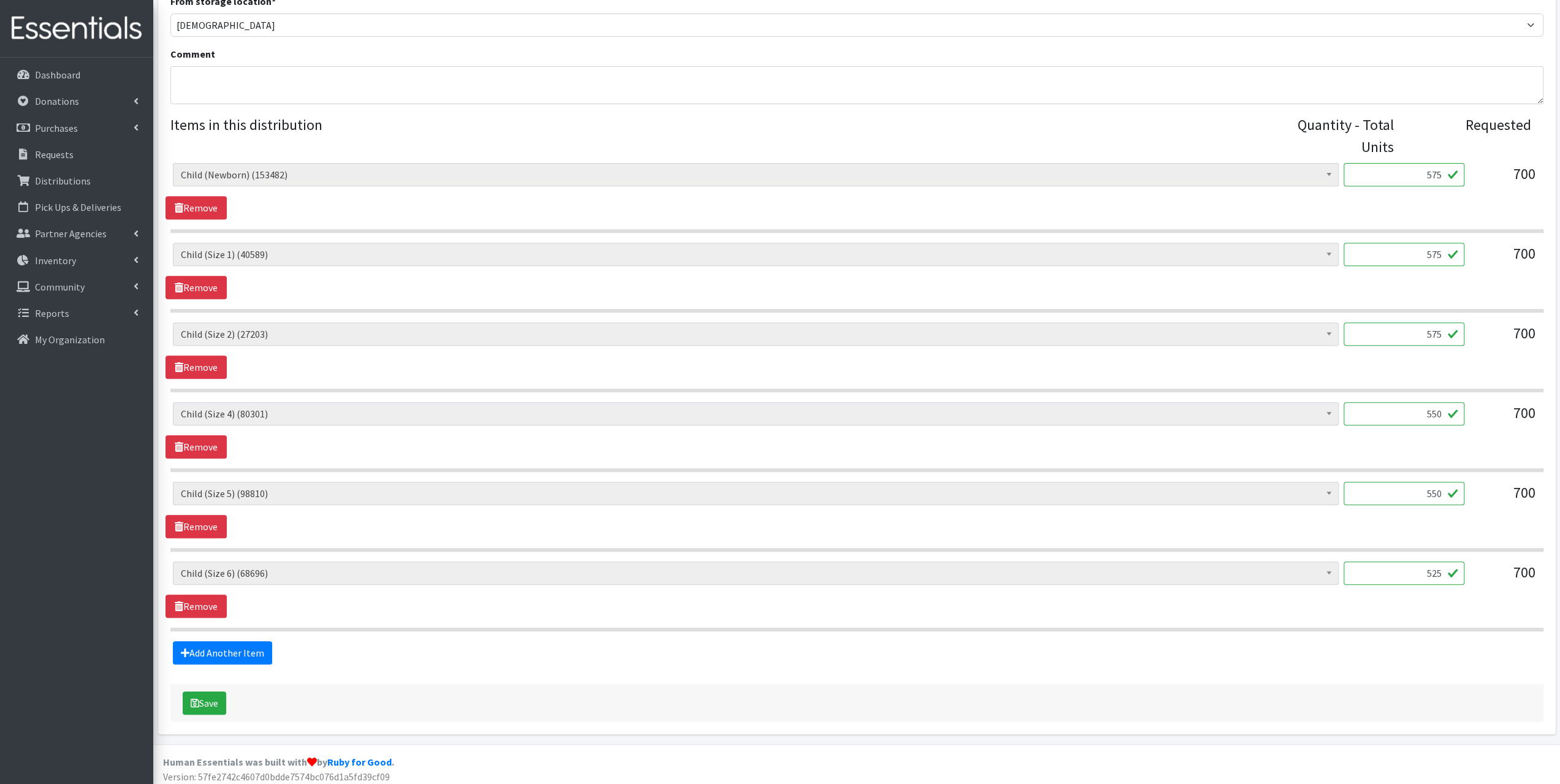
drag, startPoint x: 1444, startPoint y: 570, endPoint x: 1435, endPoint y: 688, distance: 118.3
click at [1442, 573] on input "525" at bounding box center [1403, 573] width 121 height 23
type input "550"
click at [208, 700] on button "Save" at bounding box center [204, 702] width 44 height 23
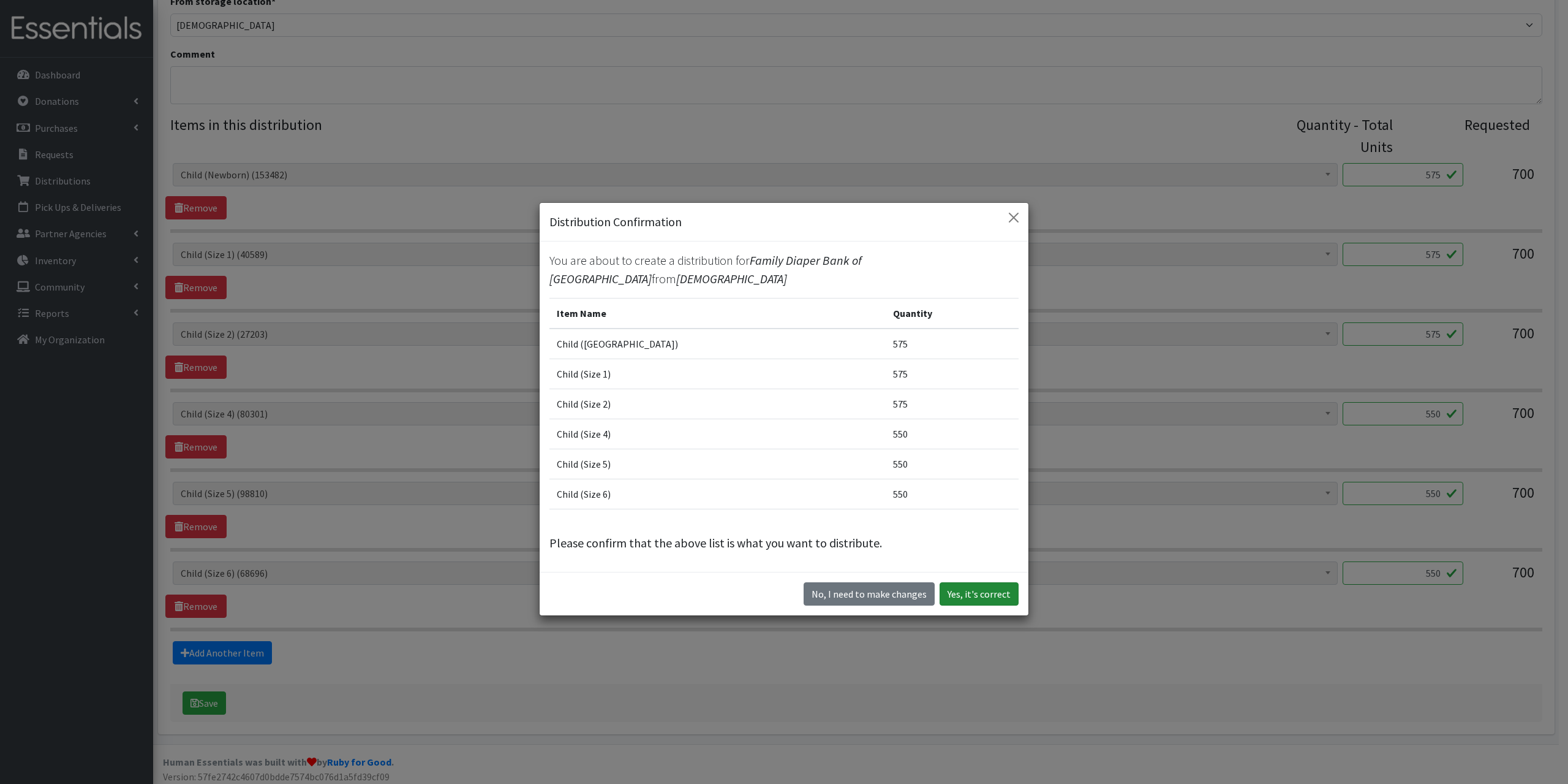
click at [978, 591] on button "Yes, it's correct" at bounding box center [979, 593] width 79 height 23
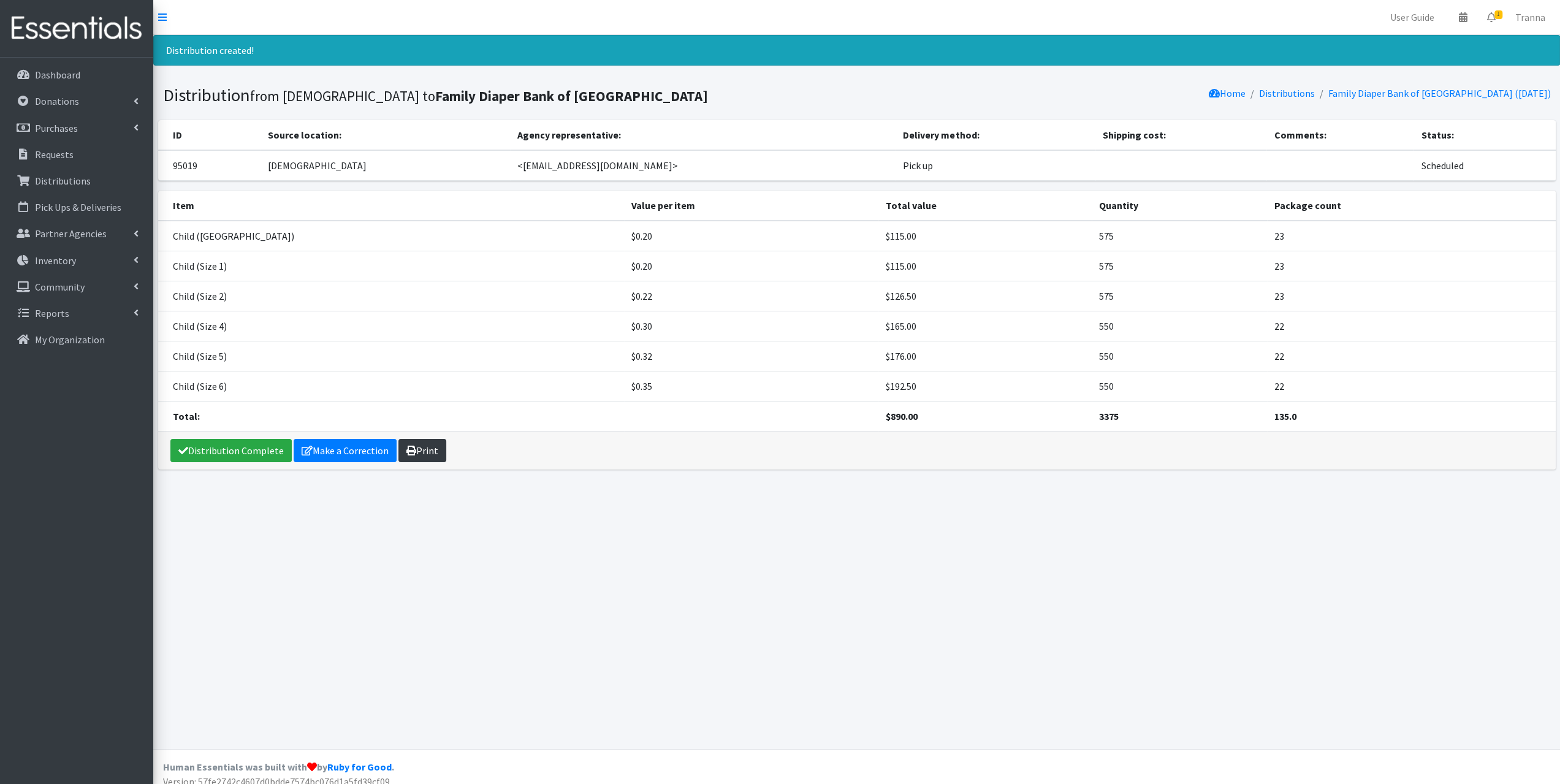
click at [415, 442] on link "Print" at bounding box center [422, 450] width 47 height 23
click at [250, 450] on link "Distribution Complete" at bounding box center [231, 450] width 122 height 23
